Goal: Transaction & Acquisition: Subscribe to service/newsletter

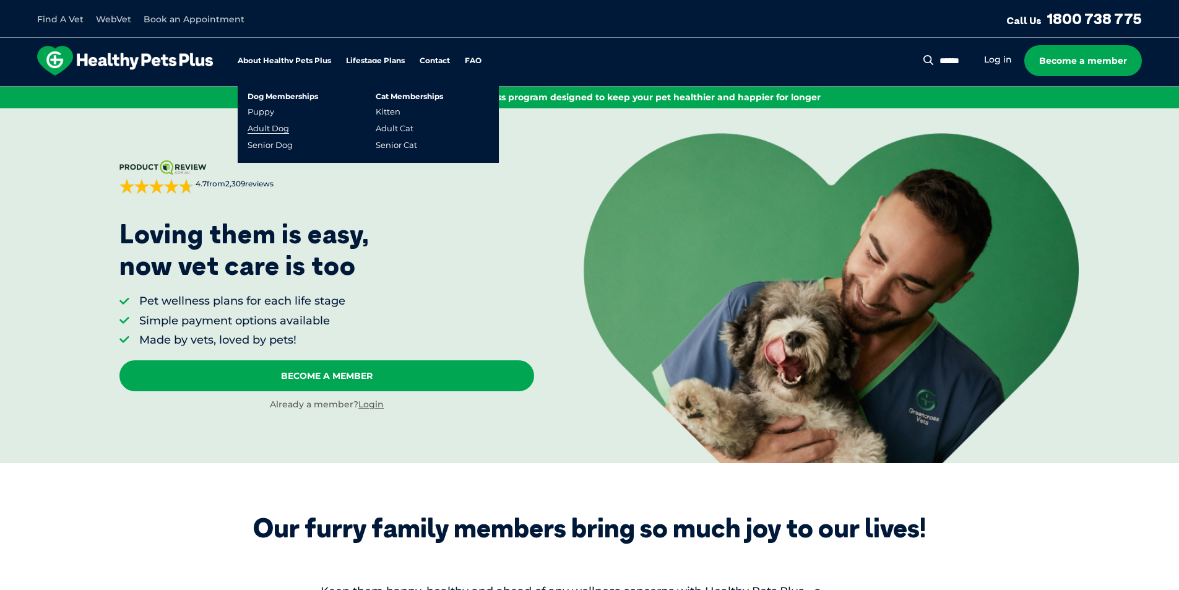
click at [271, 133] on link "Adult Dog" at bounding box center [268, 128] width 41 height 11
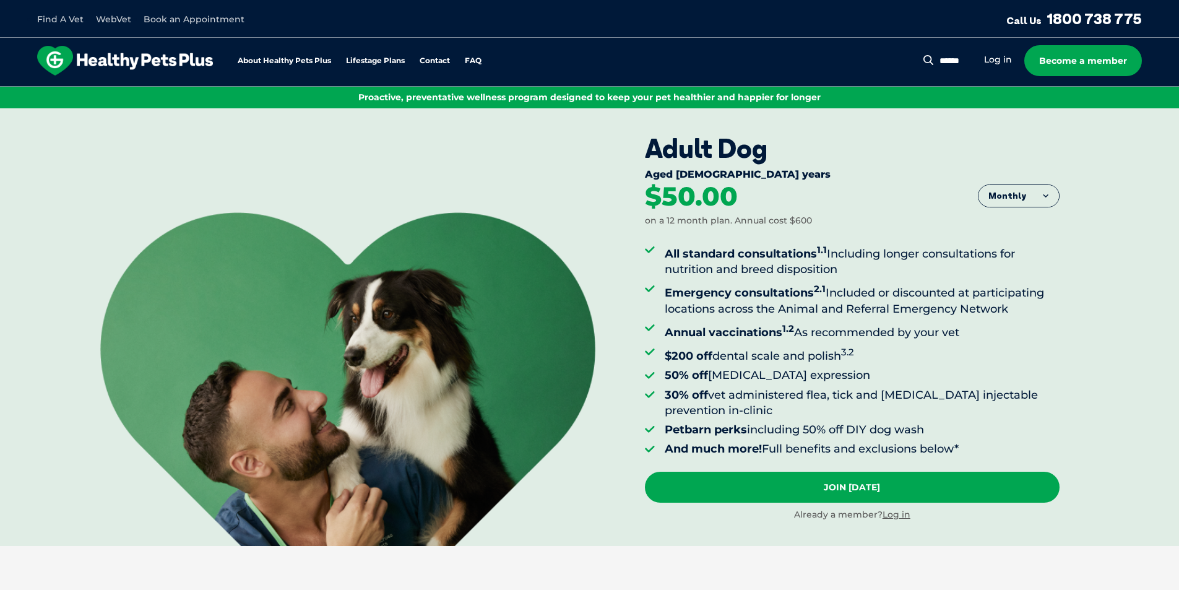
click at [1029, 198] on button "Monthly" at bounding box center [1018, 196] width 80 height 22
click at [1028, 214] on li "Fortnightly" at bounding box center [1018, 222] width 80 height 31
click at [1035, 194] on button "Fortnightly" at bounding box center [1014, 196] width 87 height 22
click at [1015, 281] on li "Yearly" at bounding box center [1014, 291] width 87 height 30
click at [1056, 200] on button "Yearly" at bounding box center [1018, 196] width 80 height 22
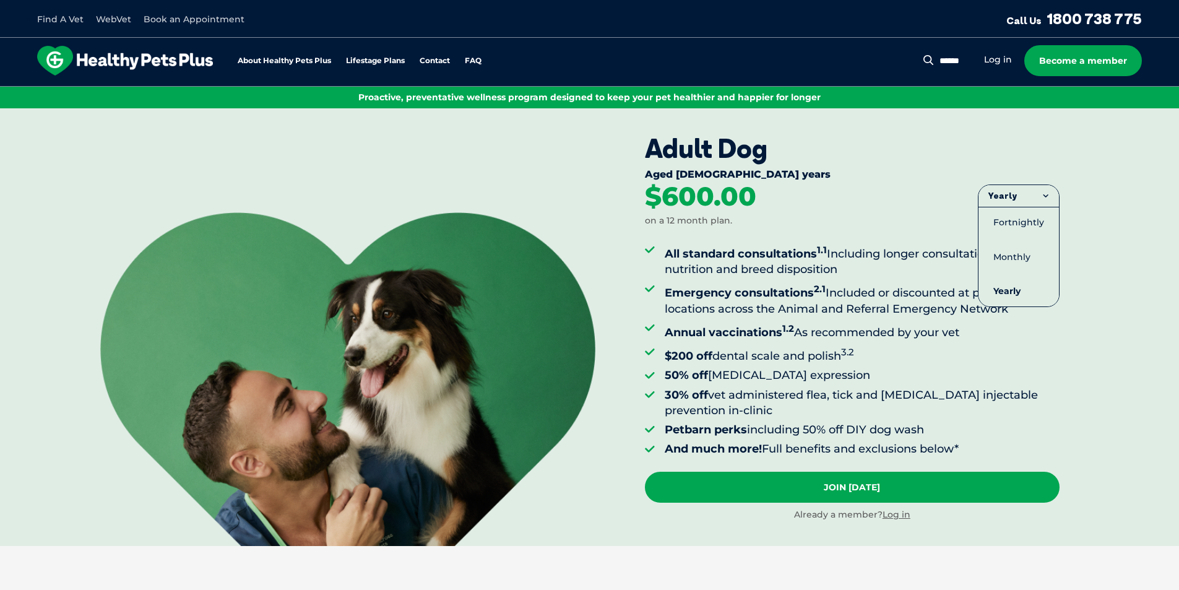
click at [1106, 236] on div "Adult Dog Aged [DEMOGRAPHIC_DATA] years Yearly Fortnightly Monthly Yearly $23.0…" at bounding box center [912, 326] width 534 height 437
click at [1040, 204] on button "Yearly" at bounding box center [1018, 196] width 80 height 22
click at [1032, 225] on li "Fortnightly" at bounding box center [1018, 222] width 80 height 31
click at [1029, 190] on button "Fortnightly" at bounding box center [1014, 196] width 87 height 22
click at [1032, 259] on li "Monthly" at bounding box center [1014, 257] width 87 height 30
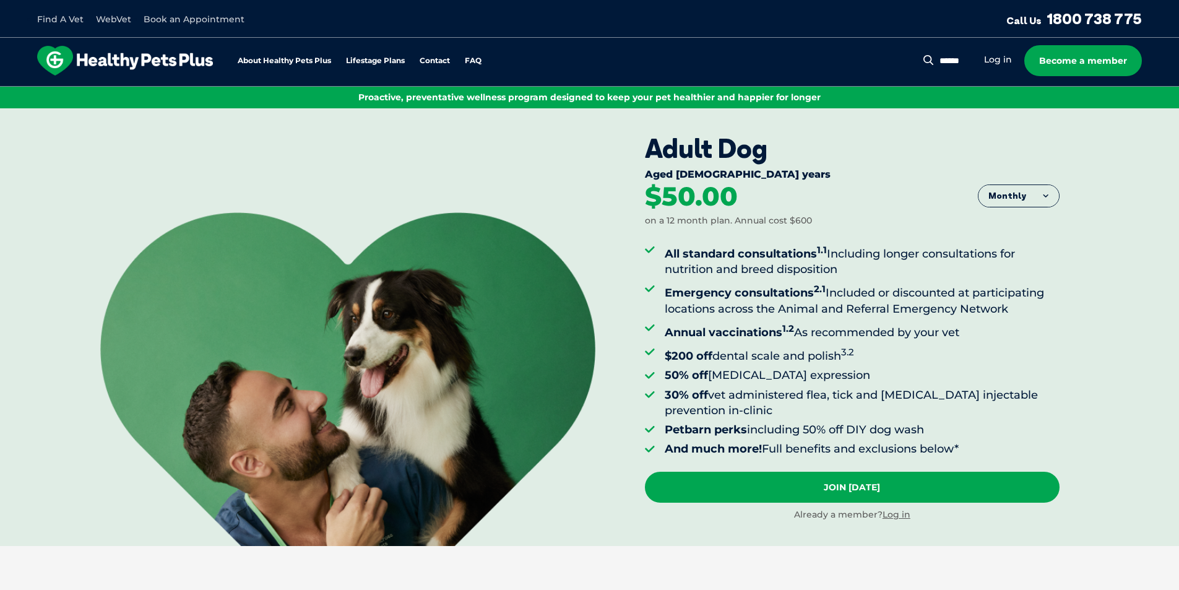
drag, startPoint x: 1098, startPoint y: 235, endPoint x: 994, endPoint y: 209, distance: 107.2
click at [1084, 230] on div "Adult Dog Aged [DEMOGRAPHIC_DATA] years Monthly Fortnightly Monthly Yearly $23.…" at bounding box center [912, 326] width 534 height 437
click at [1002, 196] on button "Monthly" at bounding box center [1018, 196] width 80 height 22
click at [1082, 225] on div "Adult Dog Aged [DEMOGRAPHIC_DATA] years Monthly Fortnightly Monthly Yearly $23.…" at bounding box center [912, 326] width 534 height 437
drag, startPoint x: 1177, startPoint y: 45, endPoint x: 1181, endPoint y: 50, distance: 6.6
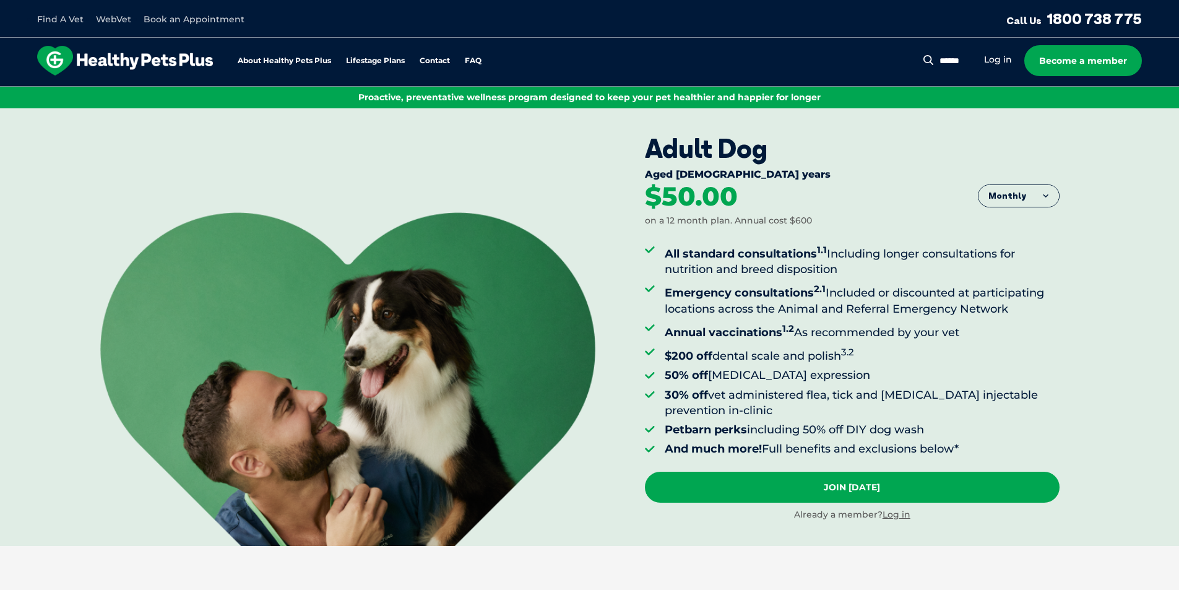
click at [1043, 197] on button "Monthly" at bounding box center [1018, 196] width 80 height 22
click at [1096, 278] on div "Adult Dog Aged [DEMOGRAPHIC_DATA] years Monthly Fortnightly Monthly Yearly $23.…" at bounding box center [912, 326] width 534 height 437
click at [1043, 204] on button "Monthly" at bounding box center [1018, 196] width 80 height 22
click at [1078, 144] on div "Adult Dog Aged [DEMOGRAPHIC_DATA] years Monthly Fortnightly Monthly Yearly $23.…" at bounding box center [912, 326] width 534 height 437
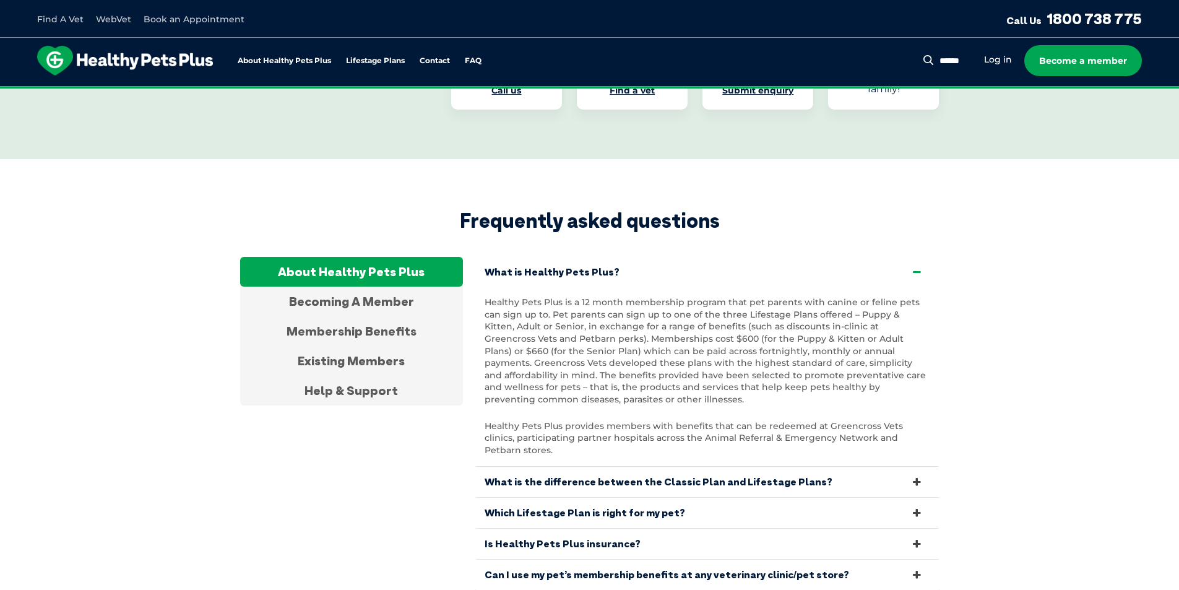
scroll to position [4273, 0]
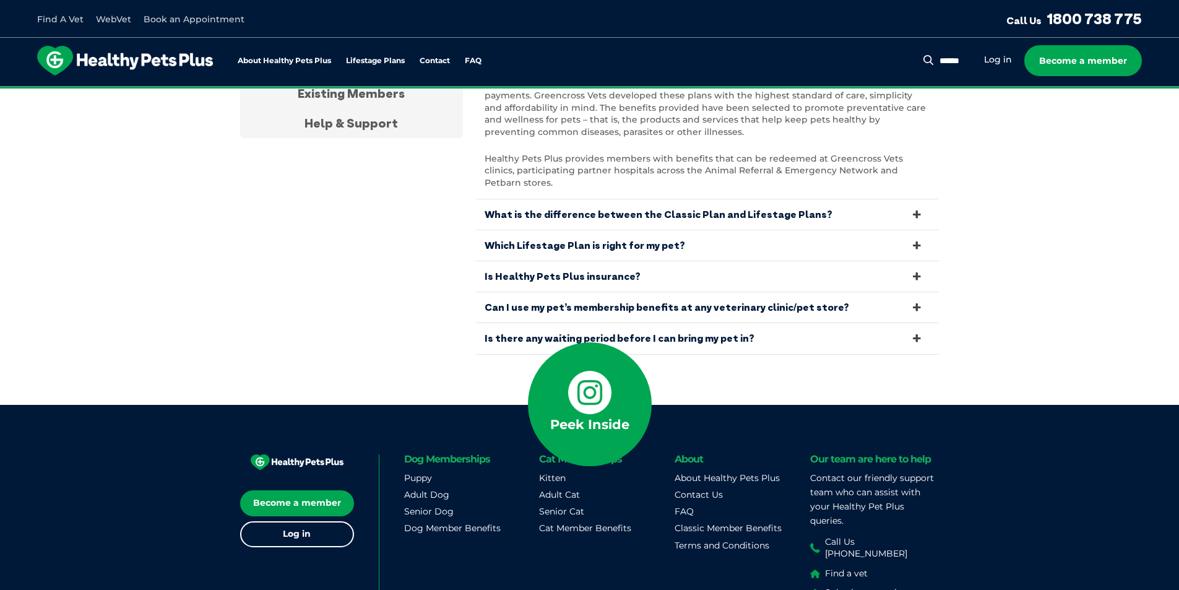
click at [129, 405] on footer "The Greencross Promise : Uncompromising Care For Your Pets The Greencross Promi…" at bounding box center [589, 552] width 1179 height 294
